Goal: Navigation & Orientation: Find specific page/section

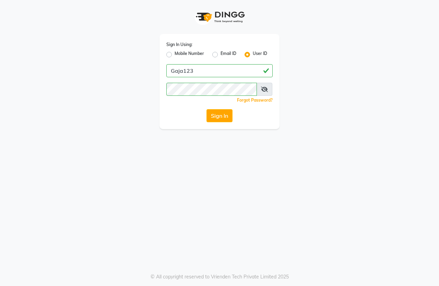
click at [223, 115] on button "Sign In" at bounding box center [219, 115] width 26 height 13
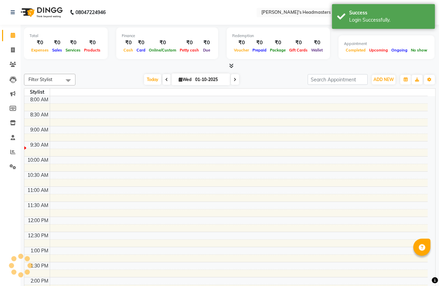
select select "en"
